Goal: Task Accomplishment & Management: Complete application form

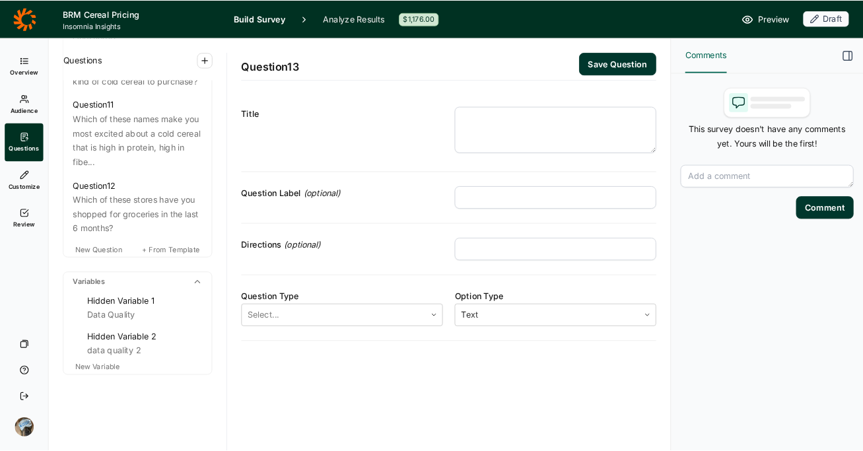
scroll to position [1311, 0]
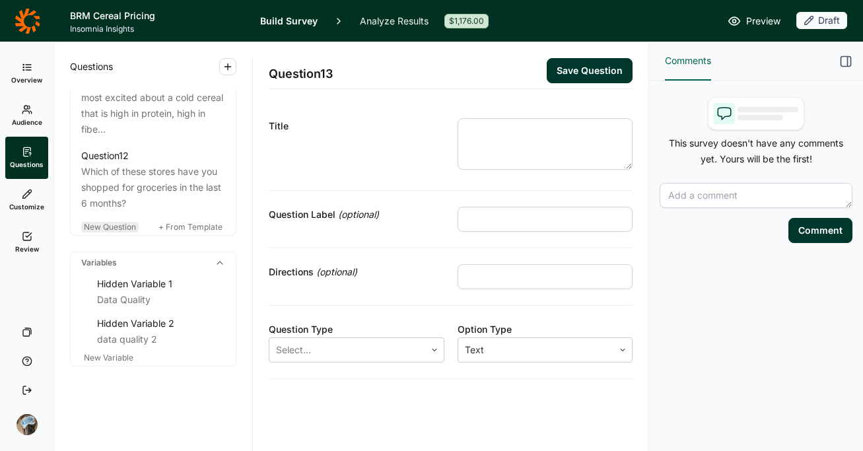
click at [133, 232] on span "New Question" at bounding box center [110, 227] width 52 height 10
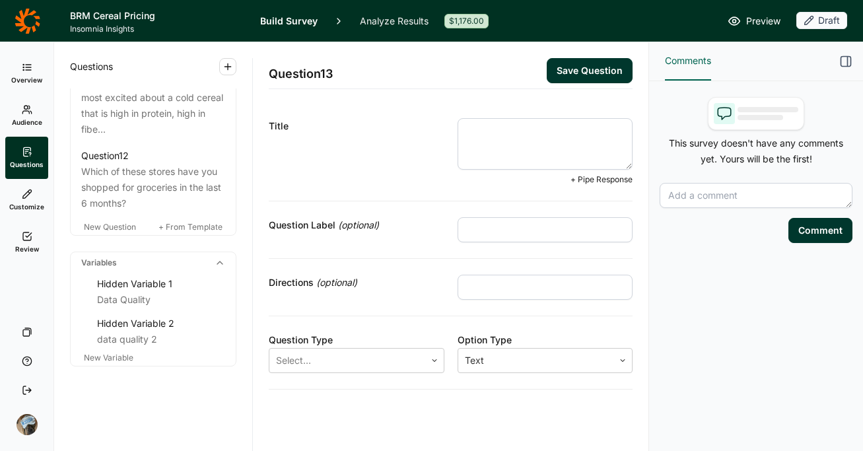
click at [542, 141] on textarea at bounding box center [546, 144] width 176 height 52
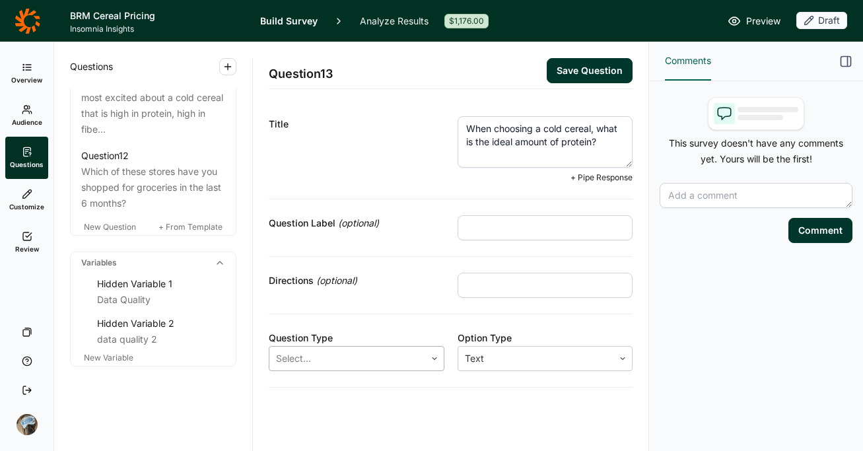
type textarea "When choosing a cold cereal, what is the ideal amount of protein?"
click at [364, 367] on div at bounding box center [347, 358] width 143 height 18
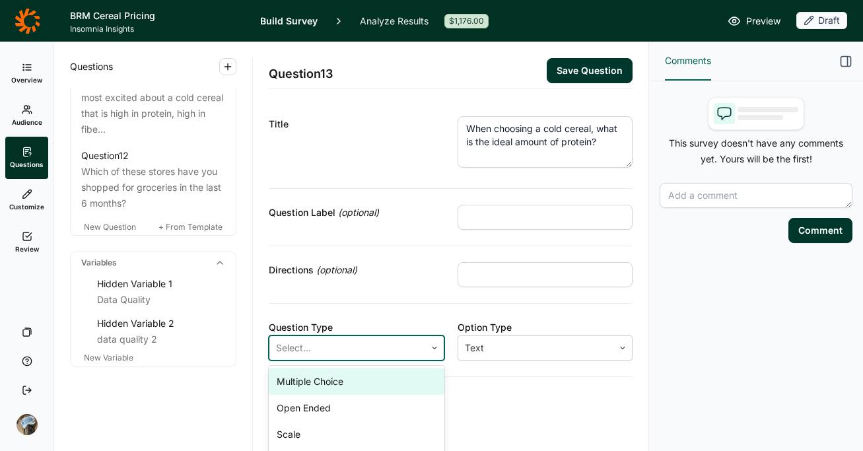
click at [361, 385] on div "Multiple Choice" at bounding box center [357, 382] width 176 height 26
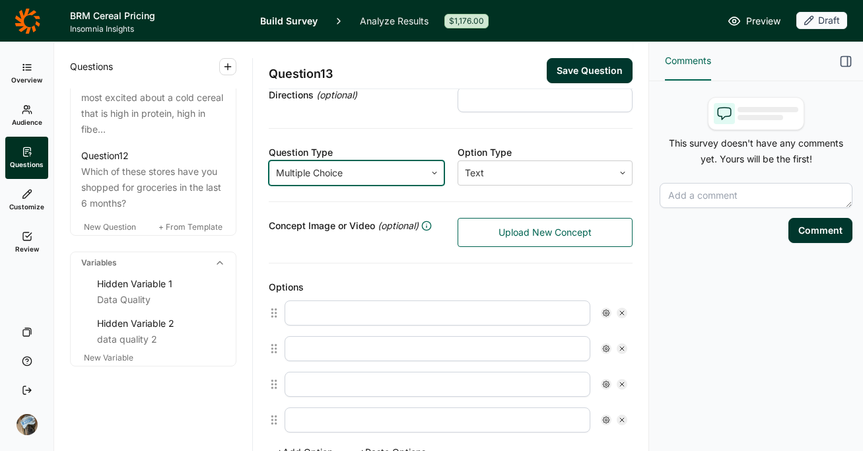
scroll to position [190, 0]
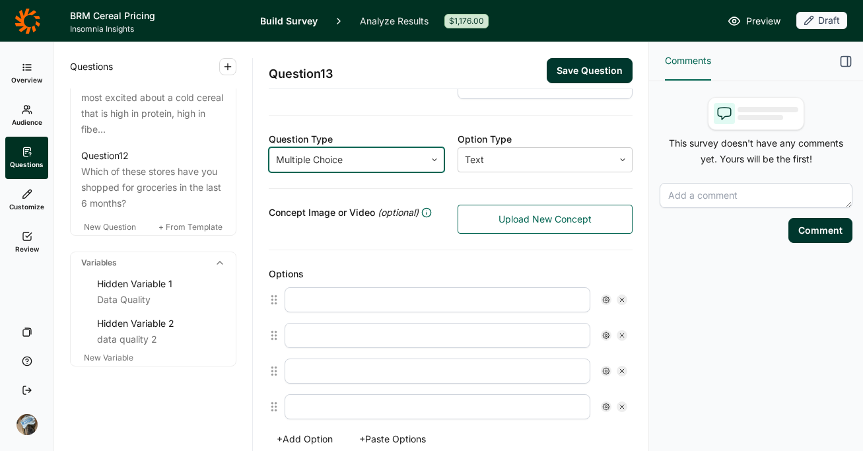
click at [373, 306] on input "text" at bounding box center [438, 299] width 306 height 25
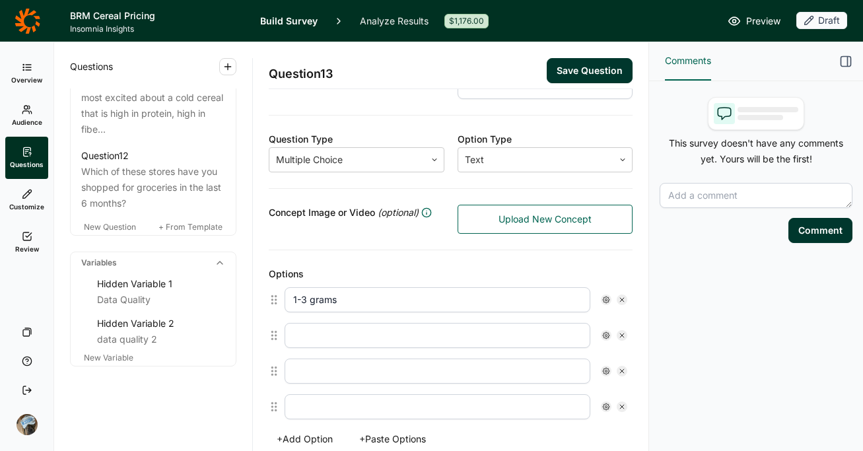
type input "1-3 grams"
click at [353, 334] on input "text" at bounding box center [438, 335] width 306 height 25
type input "4-5 grams"
click at [331, 371] on input "text" at bounding box center [438, 371] width 306 height 25
type input "6-8 grams"
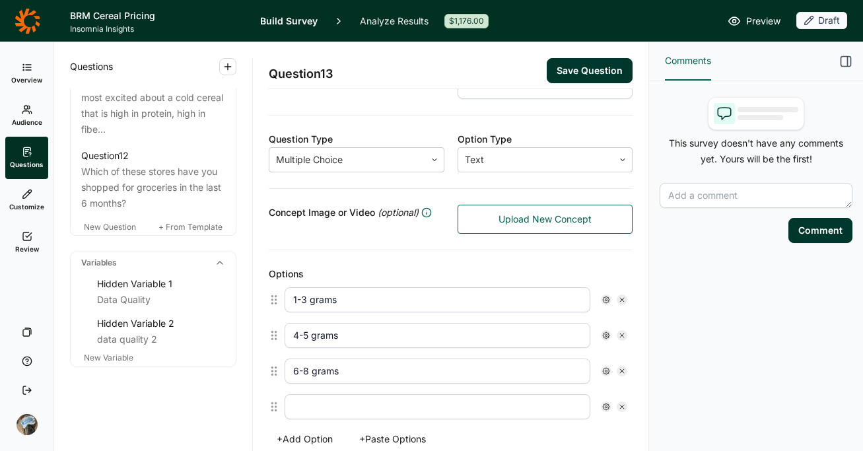
click at [324, 410] on input "text" at bounding box center [438, 406] width 306 height 25
type input "8-"
click at [618, 299] on icon at bounding box center [622, 300] width 8 height 8
type input "4-5 grams"
type input "6-8 grams"
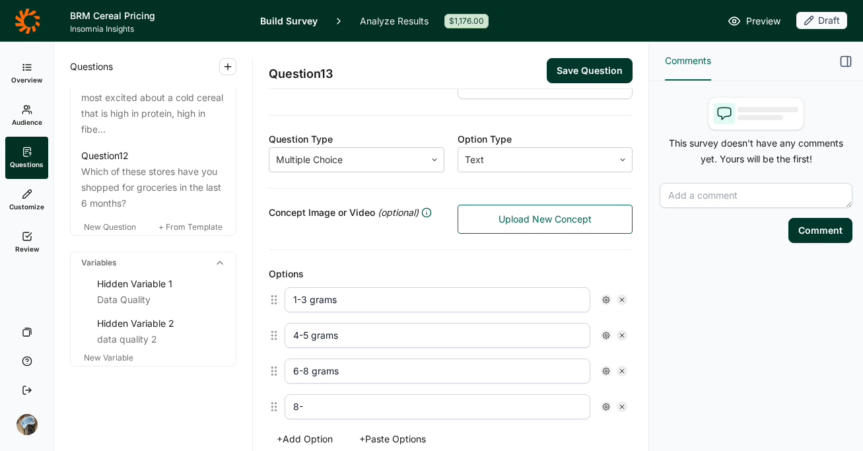
type input "8-"
click at [618, 299] on icon at bounding box center [622, 300] width 8 height 8
type input "6-8 grams"
type input "8-"
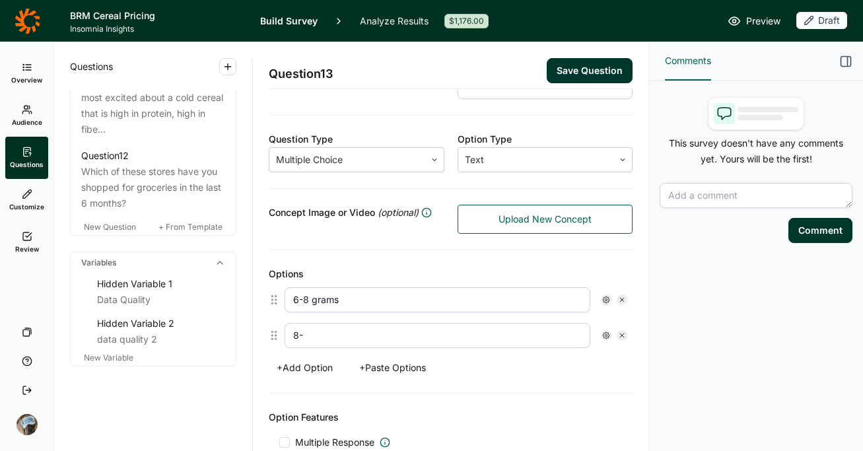
click at [618, 299] on icon at bounding box center [622, 300] width 8 height 8
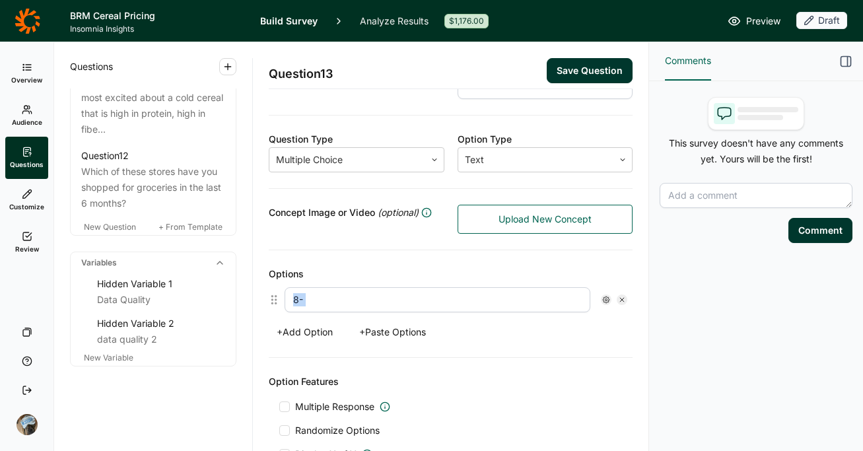
click at [439, 301] on input "8-" at bounding box center [438, 299] width 306 height 25
type input "3 grams"
click at [304, 328] on button "+ Add Option" at bounding box center [305, 332] width 72 height 18
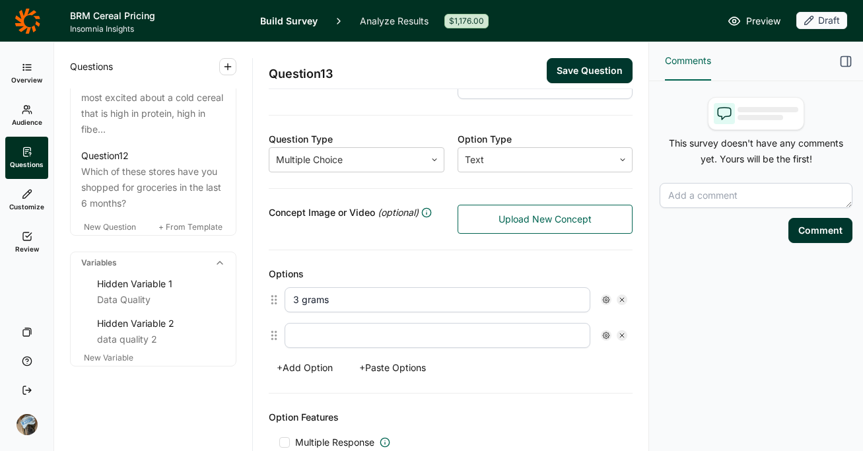
click at [320, 343] on input "text" at bounding box center [438, 335] width 306 height 25
type input "5 grams"
click at [312, 368] on button "+ Add Option" at bounding box center [305, 368] width 72 height 18
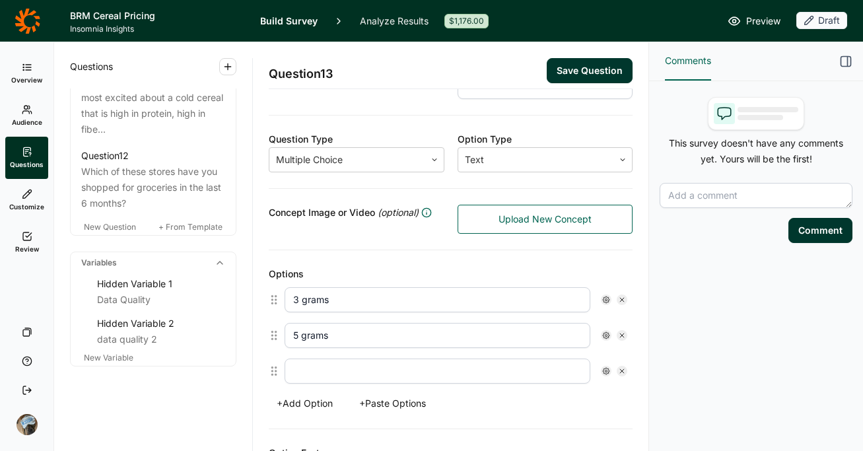
click at [322, 376] on input "text" at bounding box center [438, 371] width 306 height 25
type input "8 grams"
click at [310, 405] on button "+ Add Option" at bounding box center [305, 403] width 72 height 18
click at [316, 412] on input "text" at bounding box center [438, 406] width 306 height 25
type input "10 grams"
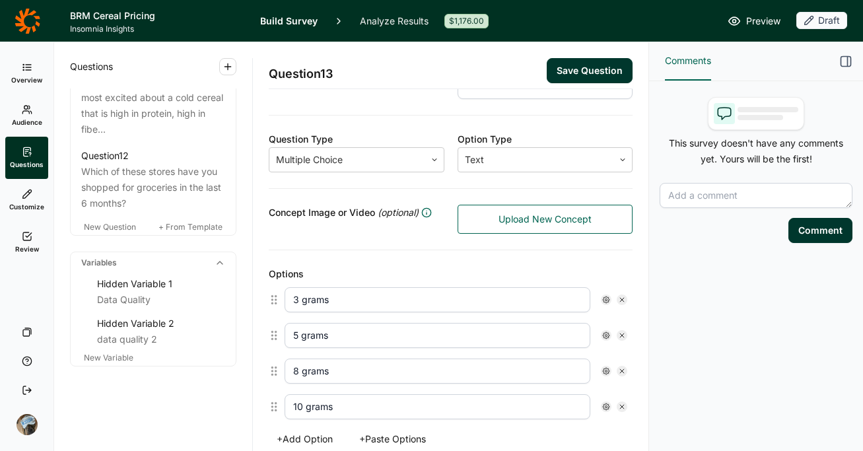
click at [312, 435] on button "+ Add Option" at bounding box center [305, 439] width 72 height 18
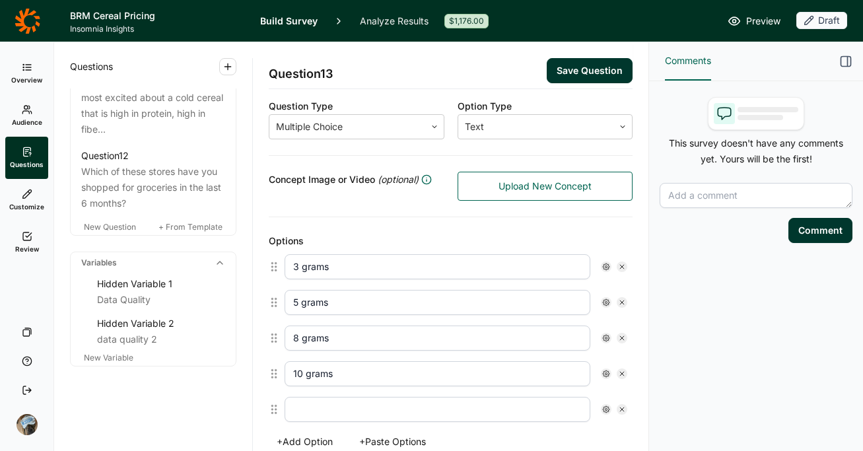
scroll to position [237, 0]
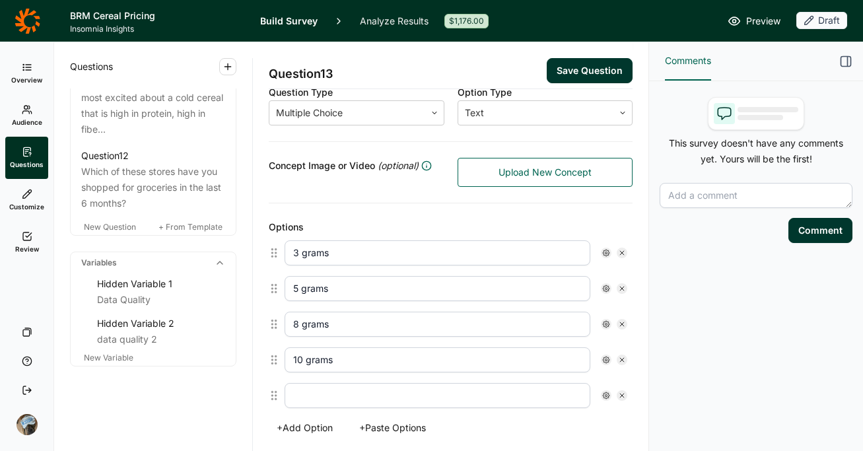
click at [322, 388] on input "text" at bounding box center [438, 395] width 306 height 25
type input "12 grams"
click at [308, 428] on button "+ Add Option" at bounding box center [305, 428] width 72 height 18
click at [318, 431] on input "text" at bounding box center [438, 431] width 306 height 25
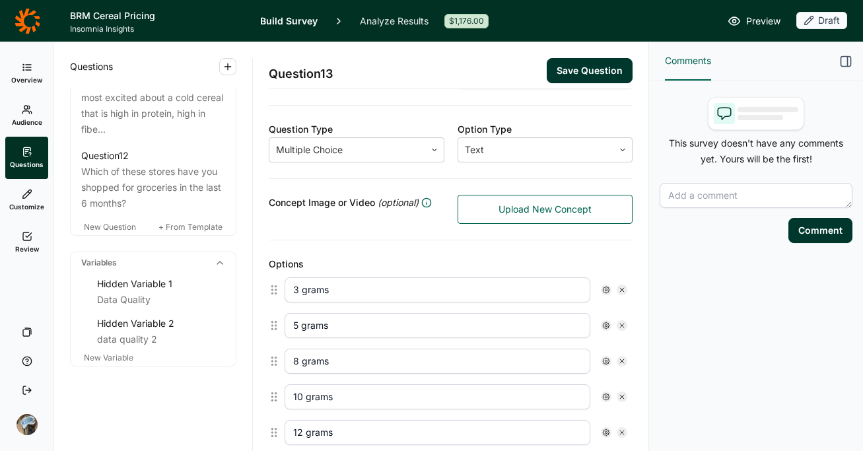
scroll to position [0, 0]
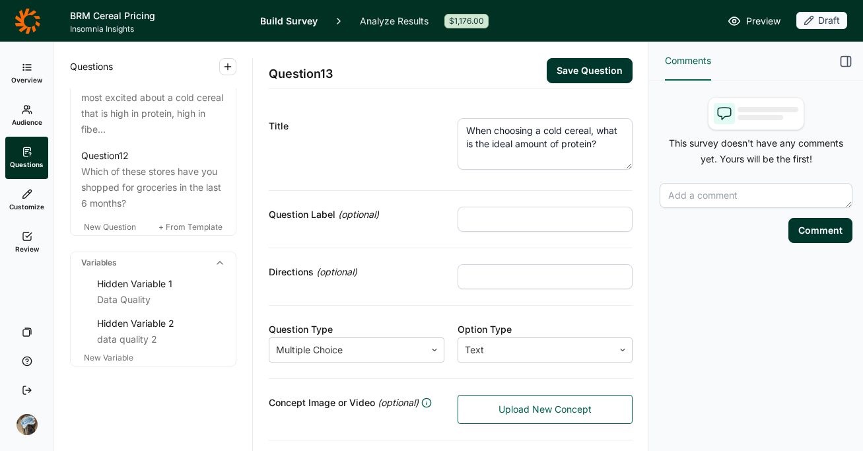
type input "15+ grams"
click at [579, 67] on button "Save Question" at bounding box center [590, 70] width 86 height 25
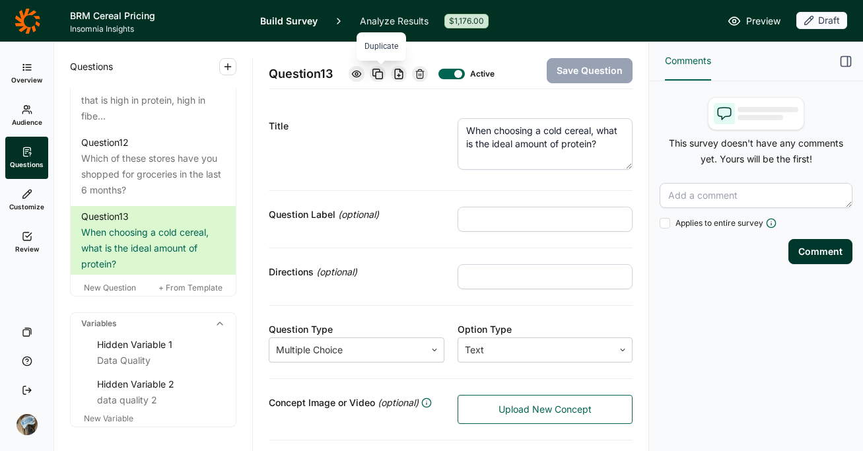
click at [382, 66] on div at bounding box center [378, 74] width 16 height 16
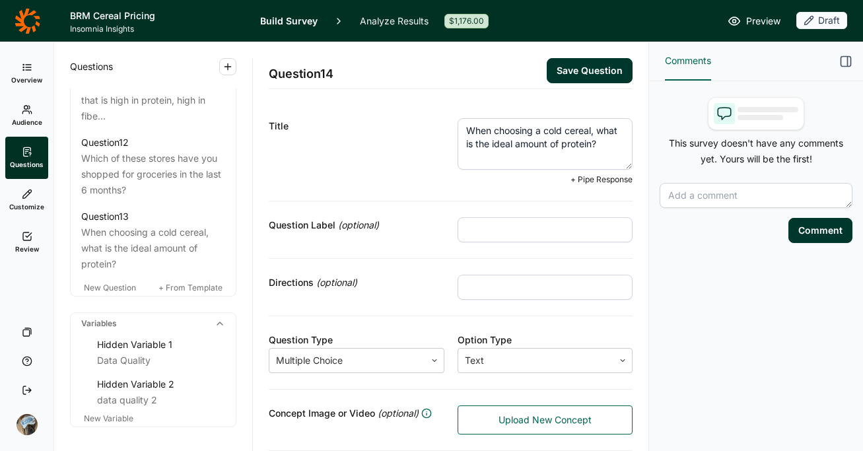
drag, startPoint x: 492, startPoint y: 157, endPoint x: 454, endPoint y: 157, distance: 38.3
click at [458, 157] on textarea "When choosing a cold cereal, what is the ideal amount of protein?" at bounding box center [546, 144] width 176 height 52
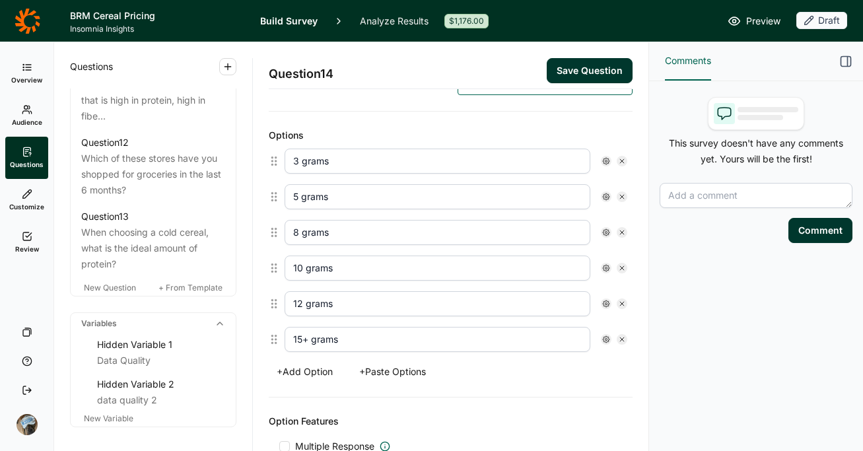
scroll to position [338, 0]
type textarea "When choosing a cold cereal, what is the ideal amount of fiber?"
click at [316, 372] on button "+ Add Option" at bounding box center [305, 374] width 72 height 18
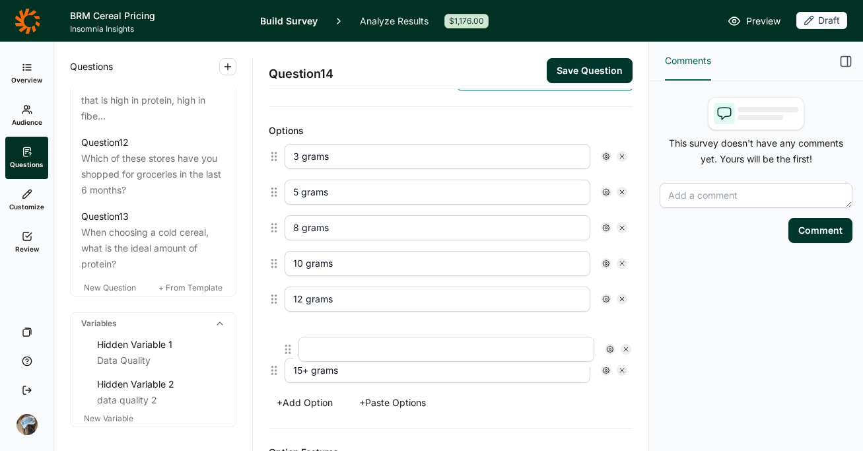
scroll to position [335, 0]
drag, startPoint x: 269, startPoint y: 377, endPoint x: 287, endPoint y: 153, distance: 225.3
click at [287, 153] on div "3 grams 5 grams 8 grams 10 grams 12 grams 15+ grams" at bounding box center [451, 262] width 364 height 250
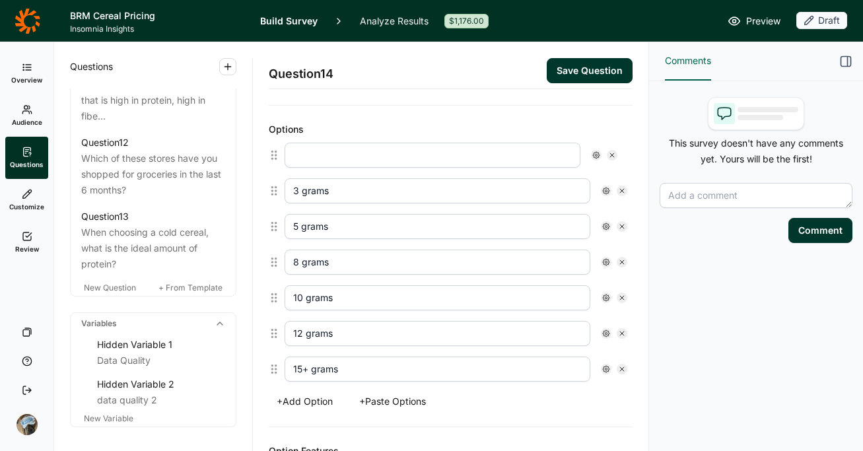
type input "3 grams"
type input "5 grams"
type input "8 grams"
type input "10 grams"
type input "12 grams"
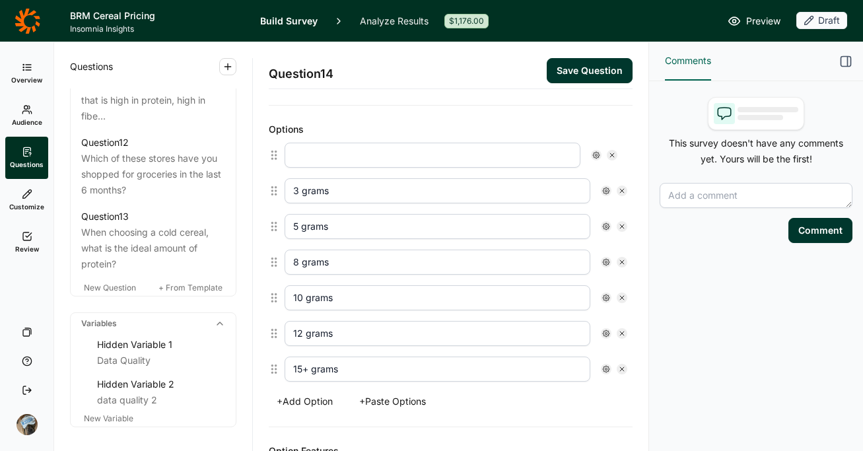
type input "15+ grams"
click at [334, 149] on input "text" at bounding box center [438, 155] width 306 height 25
click at [616, 152] on div at bounding box center [614, 155] width 26 height 11
click at [618, 152] on icon at bounding box center [622, 155] width 8 height 8
type input "3 grams"
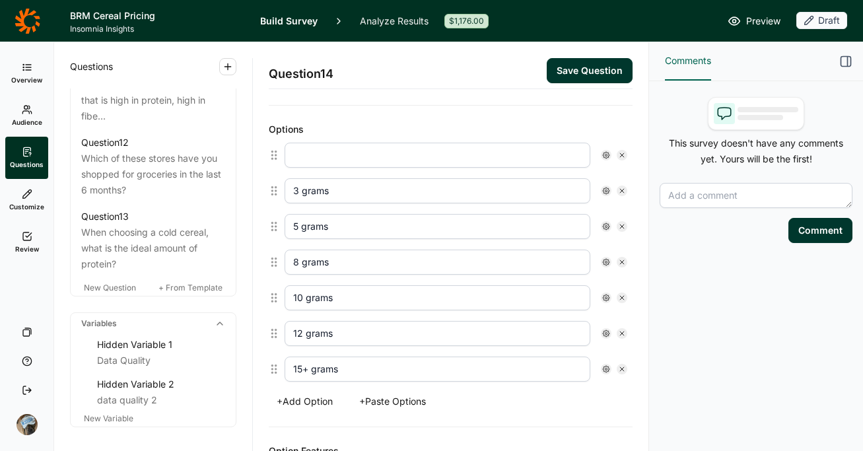
type input "5 grams"
type input "8 grams"
type input "10 grams"
type input "12 grams"
type input "15+ grams"
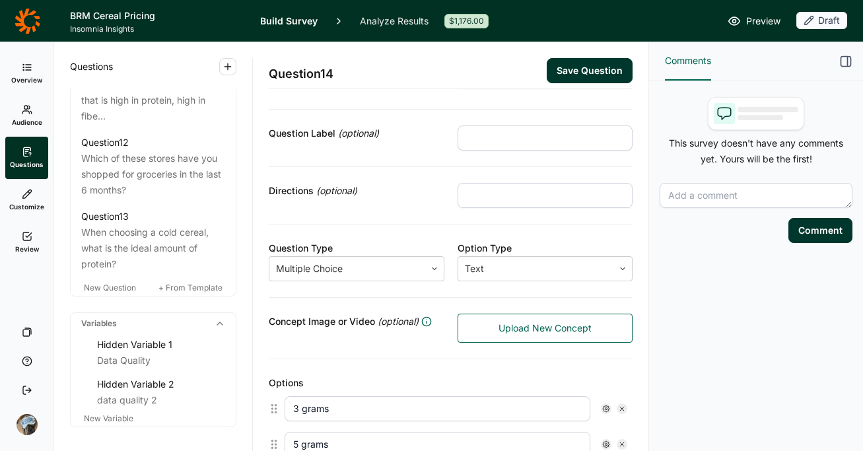
scroll to position [0, 0]
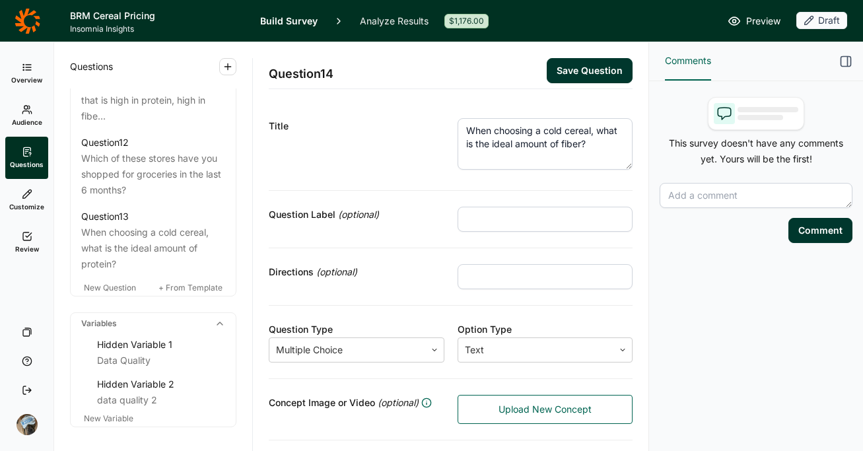
click at [573, 73] on button "Save Question" at bounding box center [590, 70] width 86 height 25
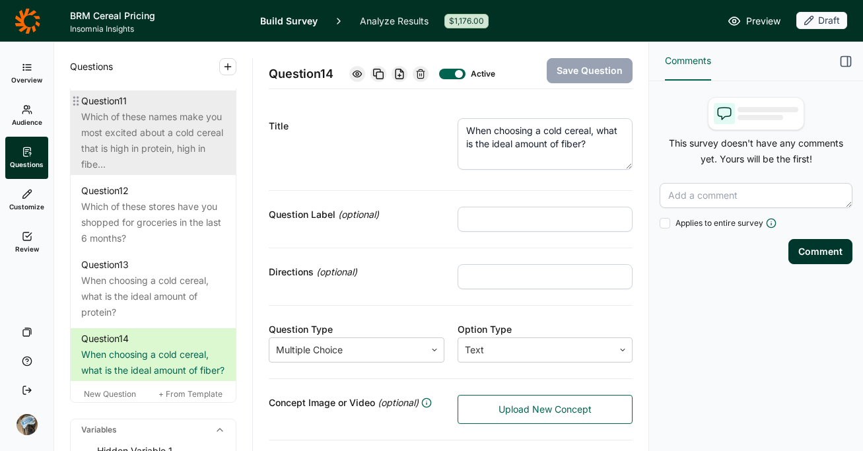
scroll to position [1267, 0]
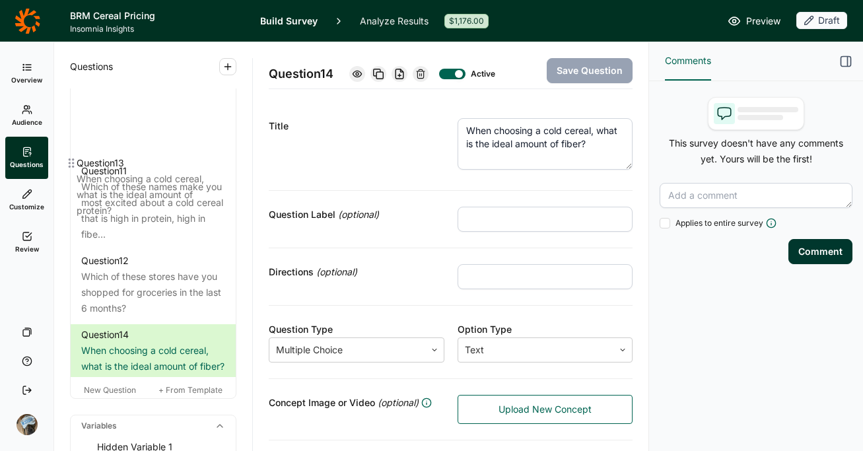
drag, startPoint x: 79, startPoint y: 328, endPoint x: 74, endPoint y: 163, distance: 165.2
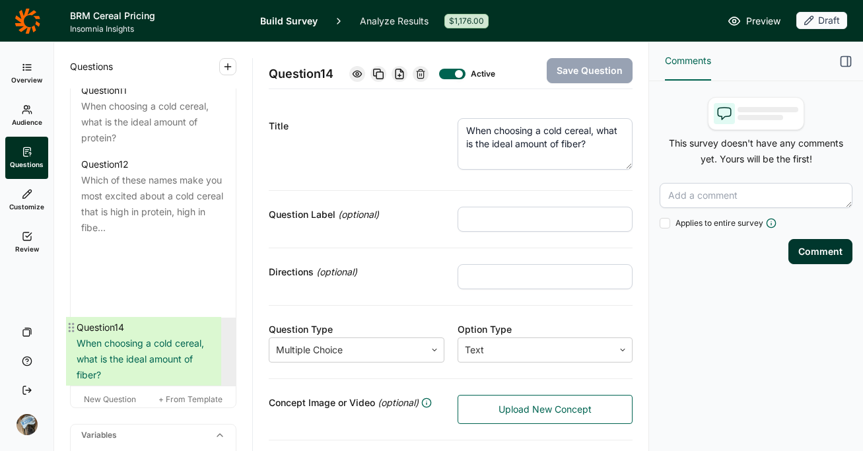
scroll to position [1281, 0]
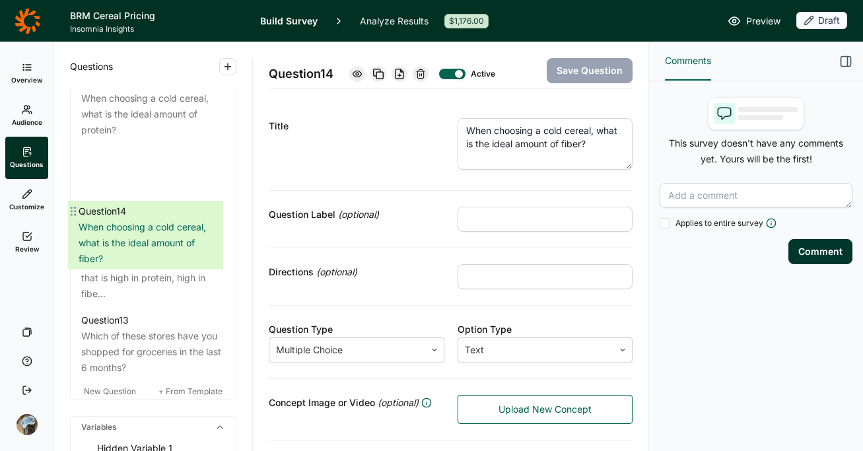
drag, startPoint x: 80, startPoint y: 398, endPoint x: 77, endPoint y: 207, distance: 191.6
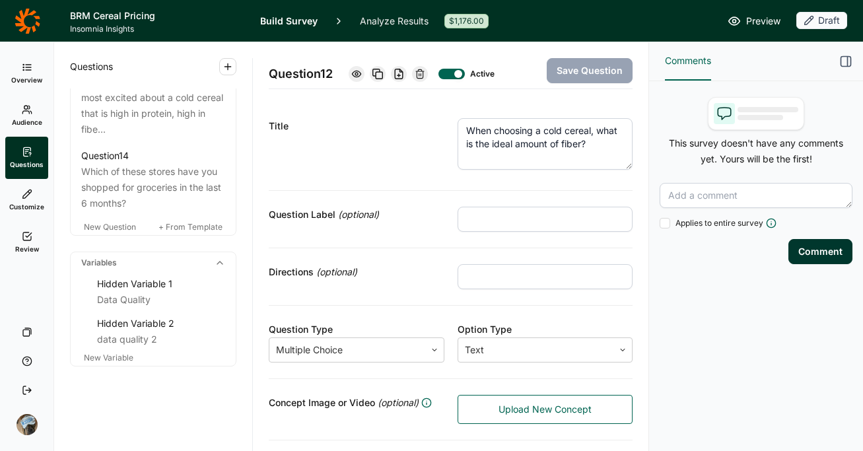
scroll to position [1475, 0]
click at [844, 386] on div "Comments This survey doesn't have any comments yet. Yours will be the first! Ap…" at bounding box center [756, 246] width 214 height 409
click at [824, 355] on div "Comments This survey doesn't have any comments yet. Yours will be the first! Ap…" at bounding box center [756, 246] width 214 height 409
click at [386, 123] on div "Title" at bounding box center [357, 126] width 176 height 16
click at [690, 316] on div "Comments This survey doesn't have any comments yet. Yours will be the first! Ap…" at bounding box center [756, 246] width 214 height 409
